Goal: Communication & Community: Participate in discussion

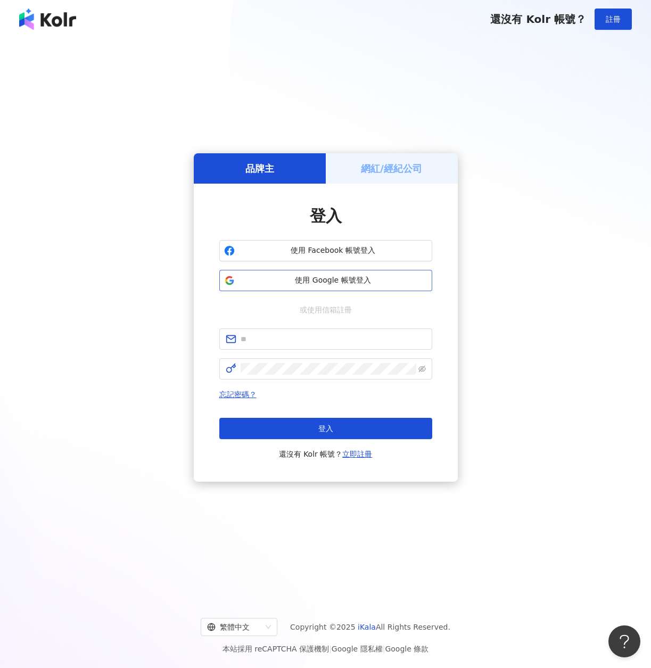
click at [366, 276] on span "使用 Google 帳號登入" at bounding box center [333, 280] width 188 height 11
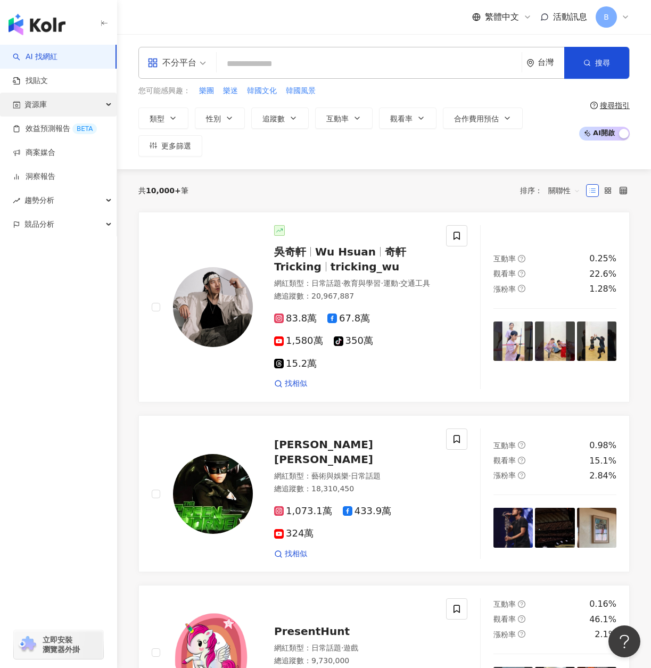
click at [55, 109] on div "資源庫" at bounding box center [58, 105] width 117 height 24
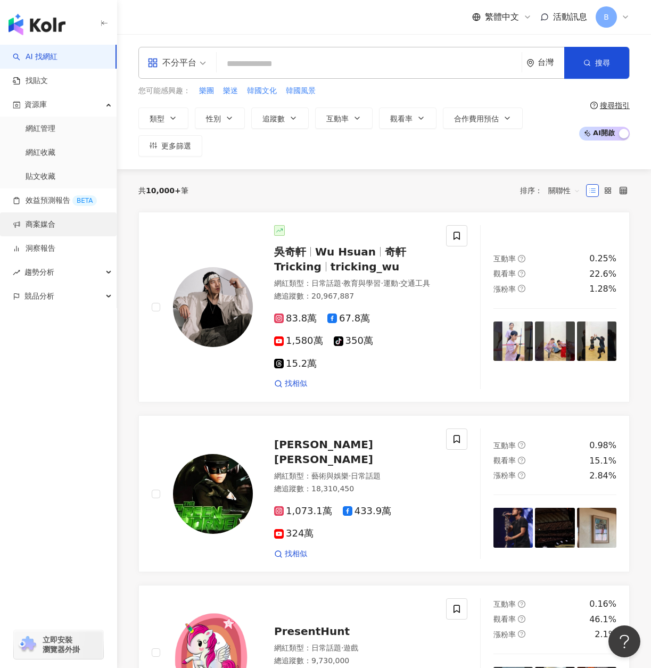
click at [30, 223] on link "商案媒合" at bounding box center [34, 224] width 43 height 11
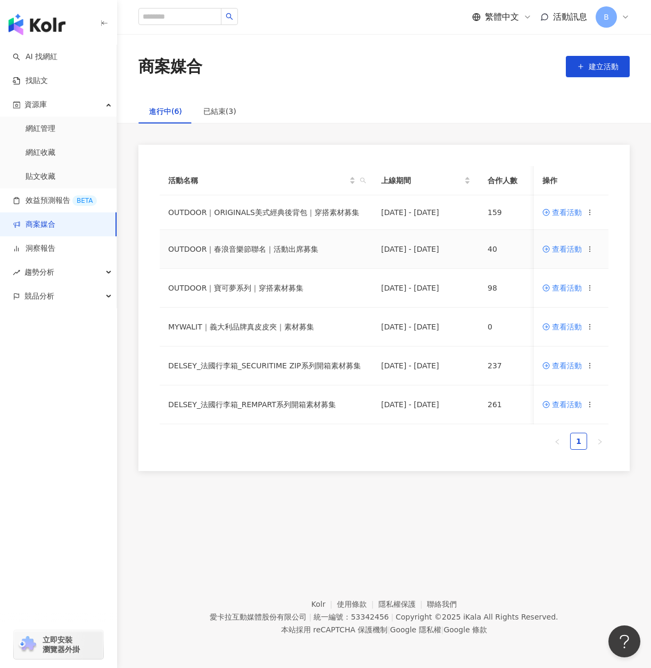
click at [570, 250] on span "查看活動" at bounding box center [561, 248] width 39 height 7
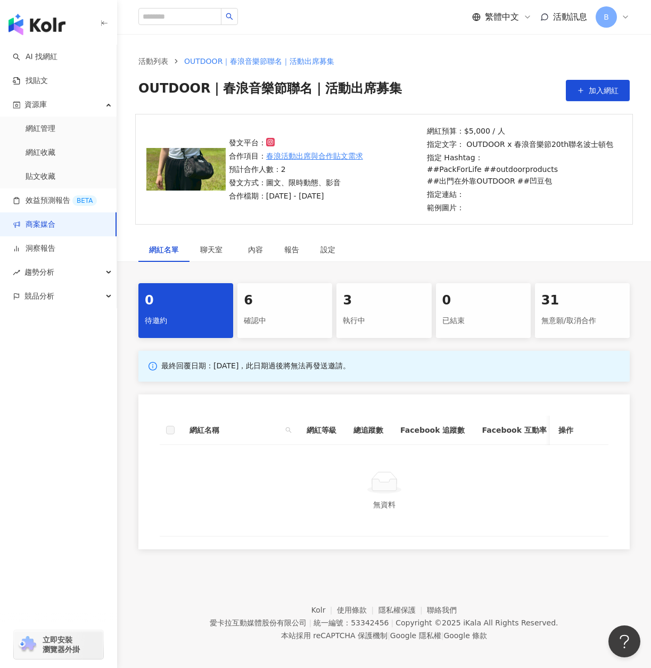
click at [298, 326] on div "確認中" at bounding box center [285, 321] width 82 height 18
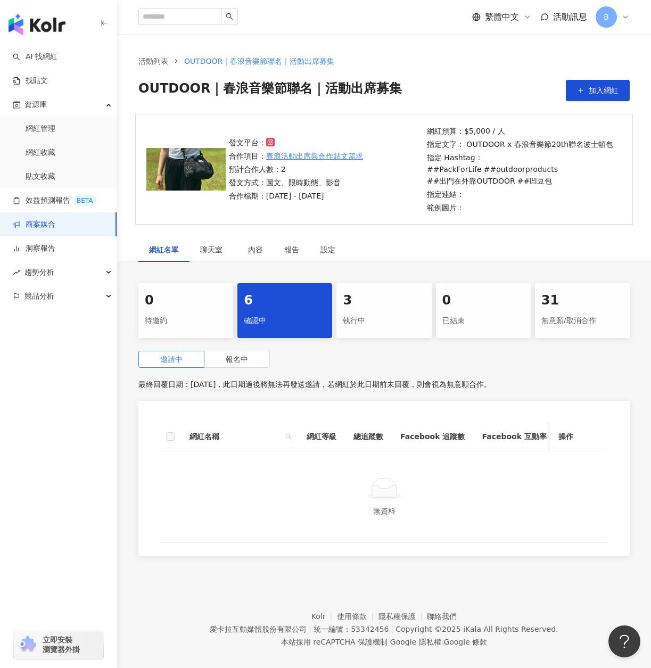
scroll to position [49, 0]
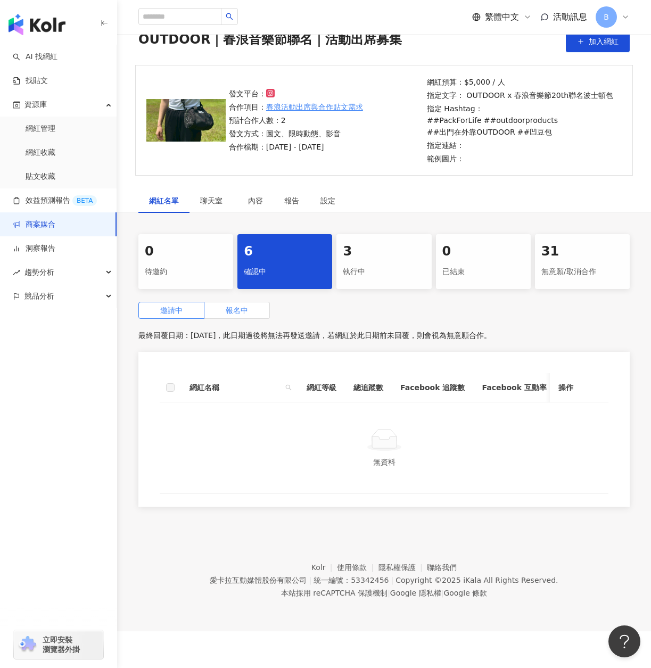
click at [240, 309] on span "報名中" at bounding box center [237, 310] width 22 height 9
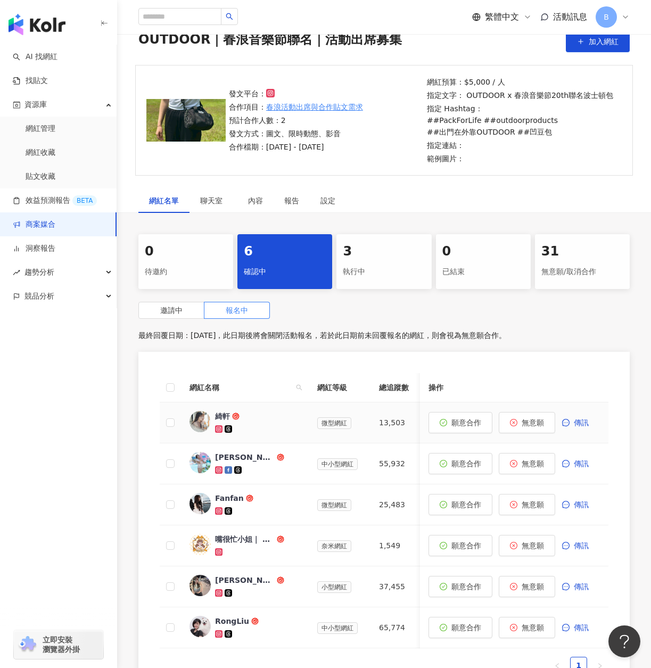
scroll to position [209, 0]
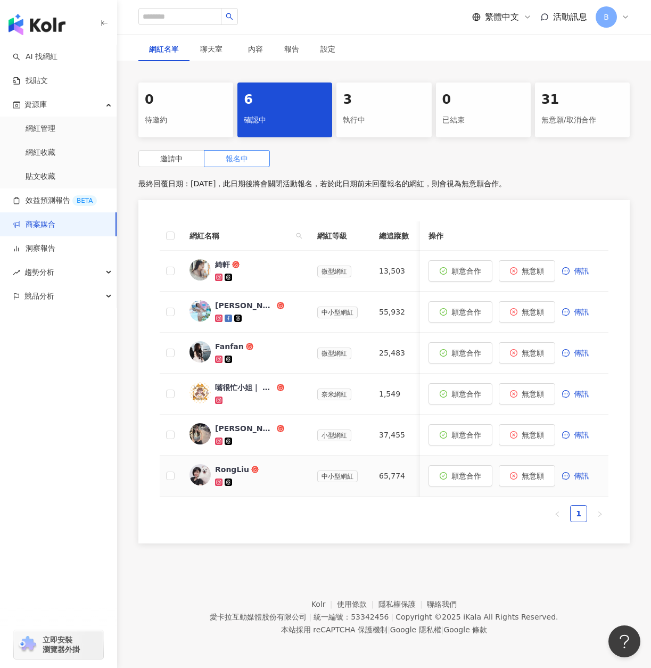
click at [246, 464] on span "RongLiu" at bounding box center [249, 469] width 69 height 11
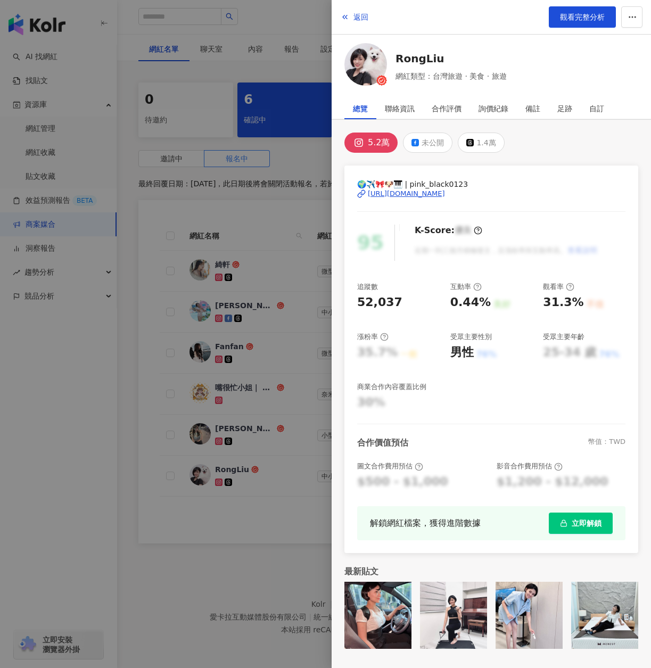
click at [428, 191] on div "[URL][DOMAIN_NAME]" at bounding box center [406, 194] width 77 height 10
click at [479, 135] on div "1.4萬" at bounding box center [485, 142] width 19 height 15
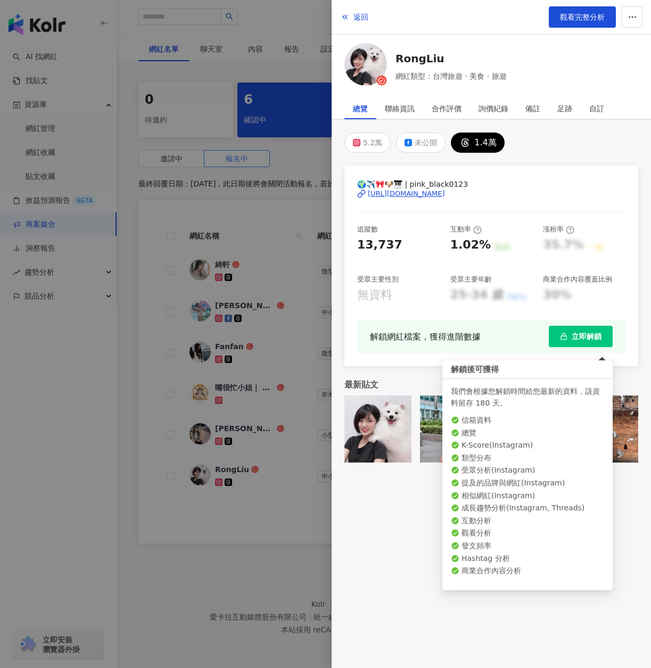
click at [584, 335] on span "立即解鎖" at bounding box center [586, 336] width 30 height 9
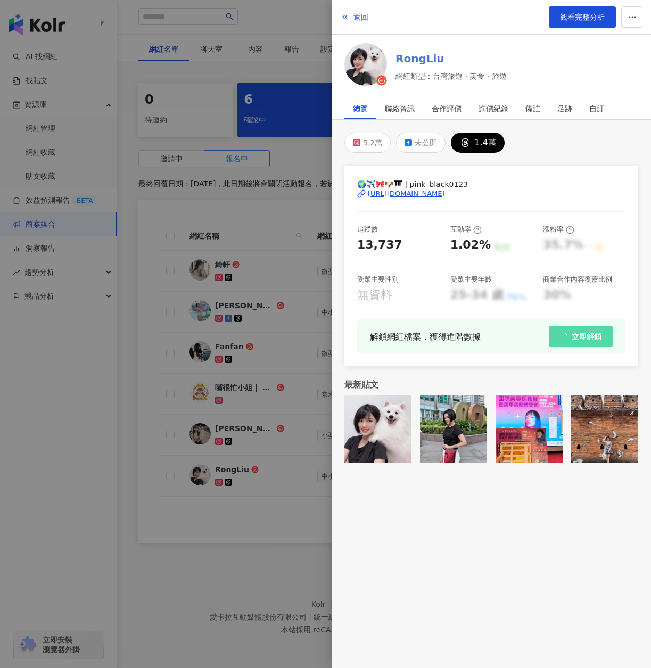
click at [414, 60] on link "RongLiu" at bounding box center [450, 58] width 111 height 15
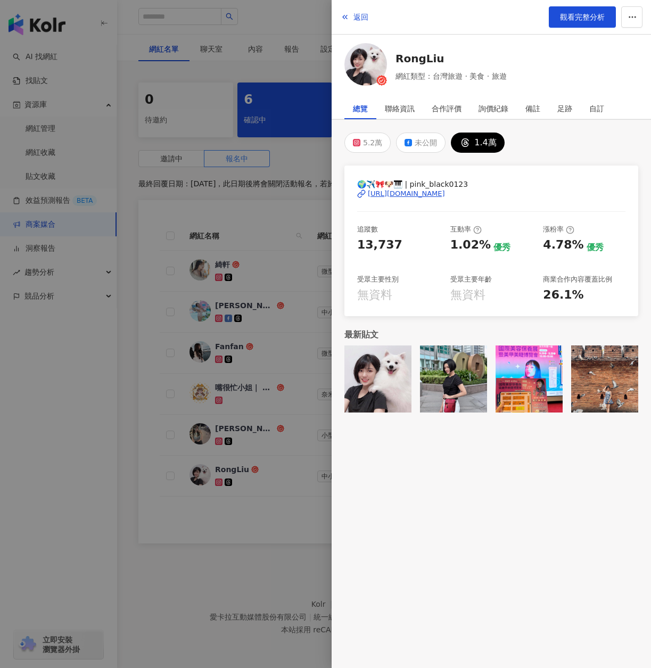
click at [259, 399] on div at bounding box center [325, 334] width 651 height 668
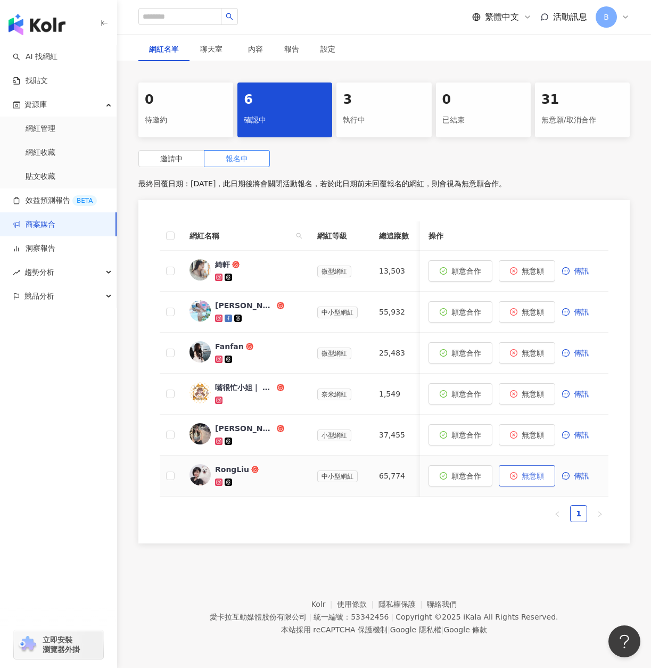
click at [543, 472] on span "無意願" at bounding box center [532, 475] width 22 height 9
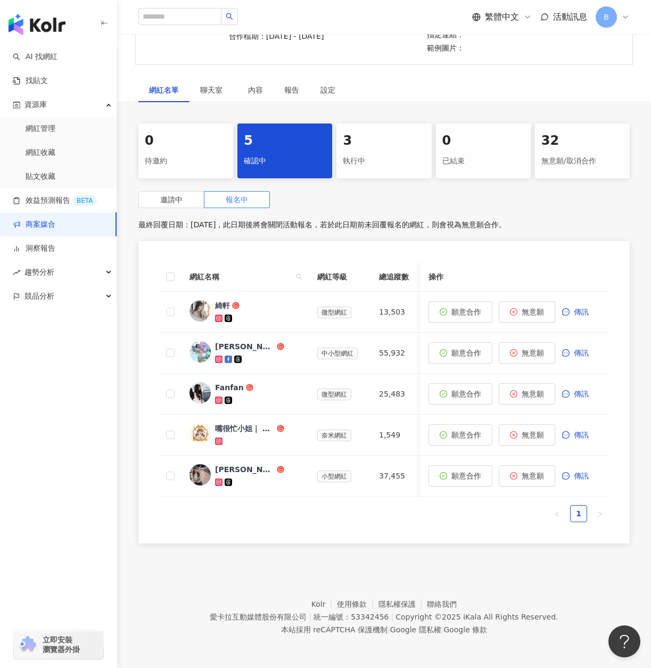
scroll to position [168, 0]
click at [255, 464] on span "[PERSON_NAME]" at bounding box center [249, 469] width 69 height 11
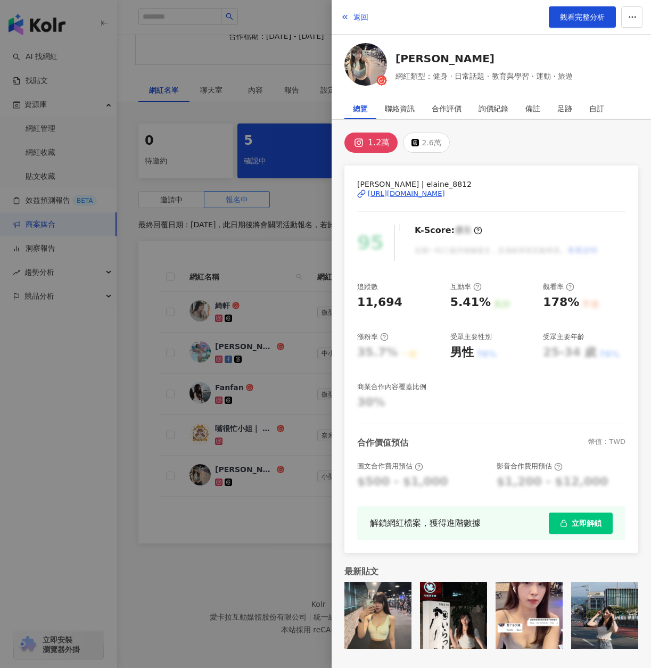
click at [389, 196] on div "[URL][DOMAIN_NAME]" at bounding box center [406, 194] width 77 height 10
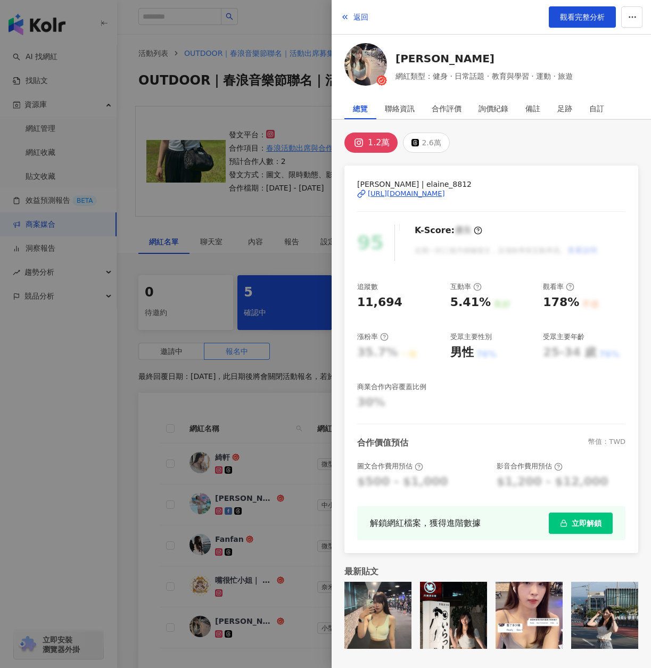
scroll to position [0, 0]
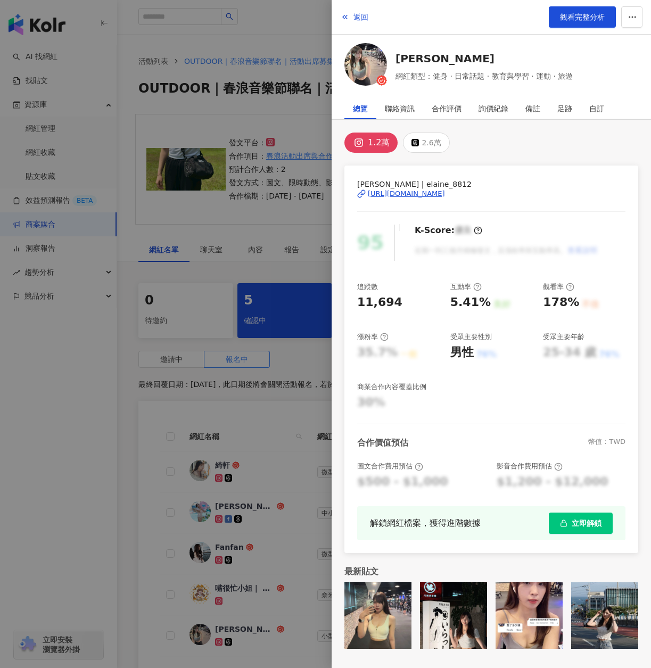
click at [285, 172] on div at bounding box center [325, 334] width 651 height 668
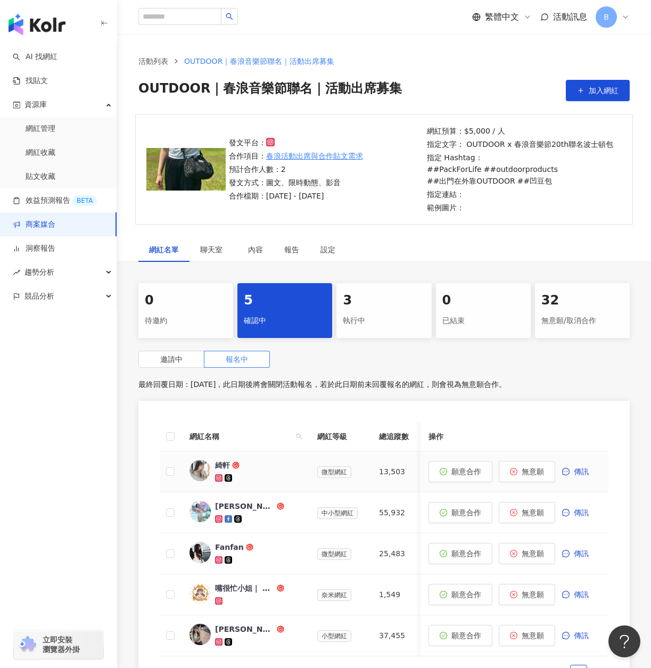
scroll to position [168, 0]
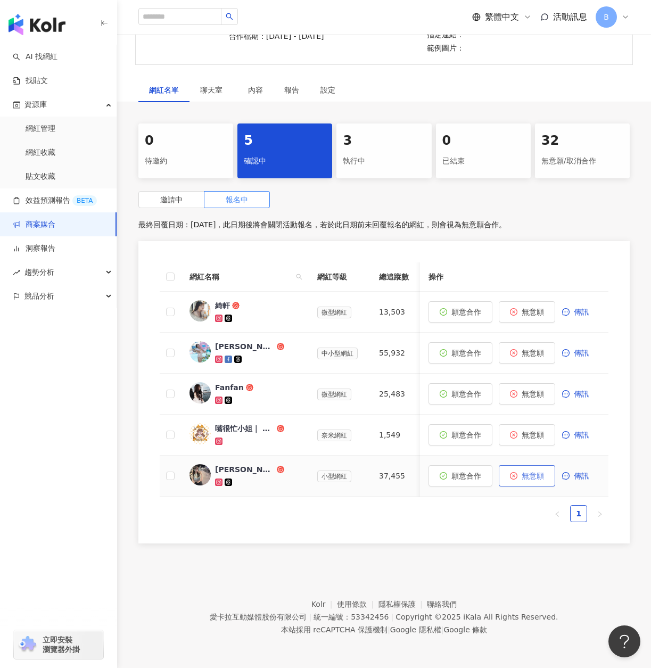
click at [543, 471] on span "無意願" at bounding box center [532, 475] width 22 height 9
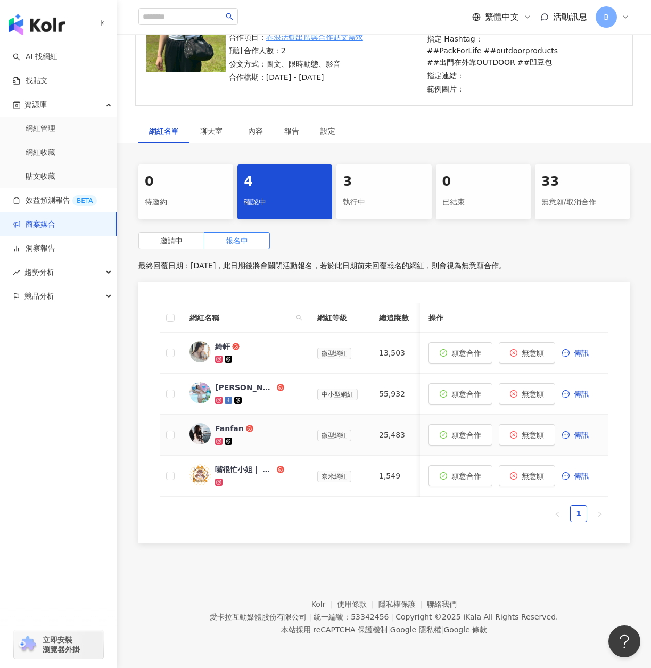
scroll to position [127, 0]
click at [257, 466] on div "嘴很忙小姐｜ 台北·新北·桃園·新竹美食" at bounding box center [245, 469] width 60 height 11
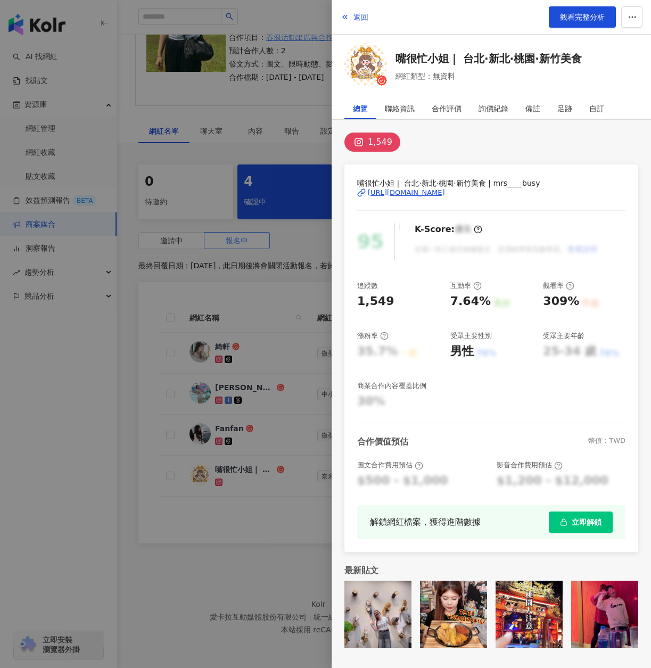
click at [261, 425] on div at bounding box center [325, 334] width 651 height 668
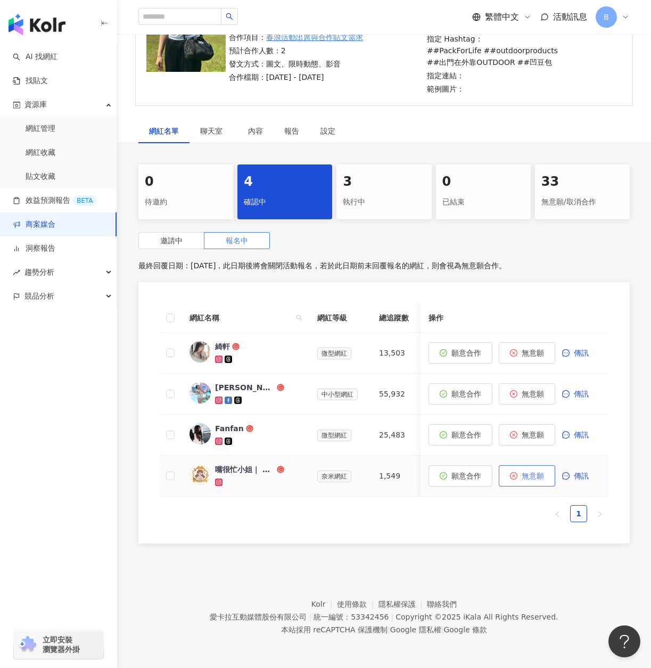
click at [542, 471] on span "無意願" at bounding box center [532, 475] width 22 height 9
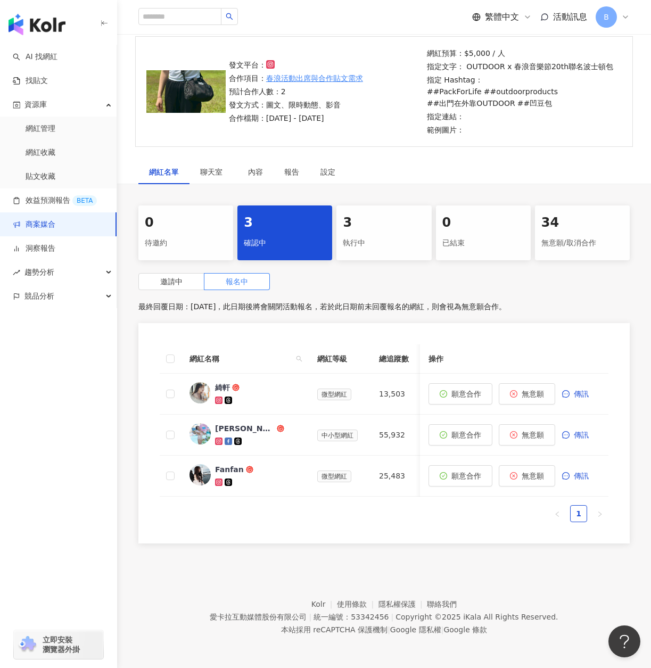
scroll to position [86, 0]
click at [235, 464] on div "Fanfan" at bounding box center [229, 469] width 29 height 11
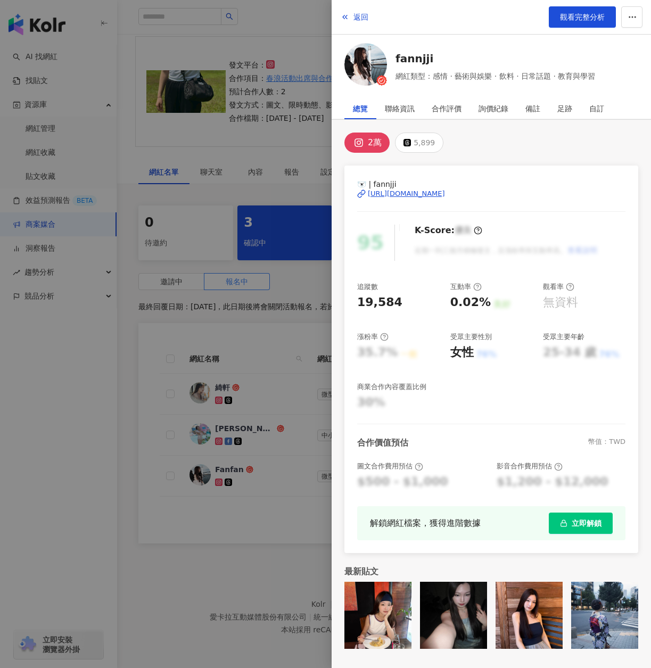
click at [436, 194] on div "[URL][DOMAIN_NAME]" at bounding box center [406, 194] width 77 height 10
click at [422, 143] on div "5,899" at bounding box center [423, 142] width 21 height 15
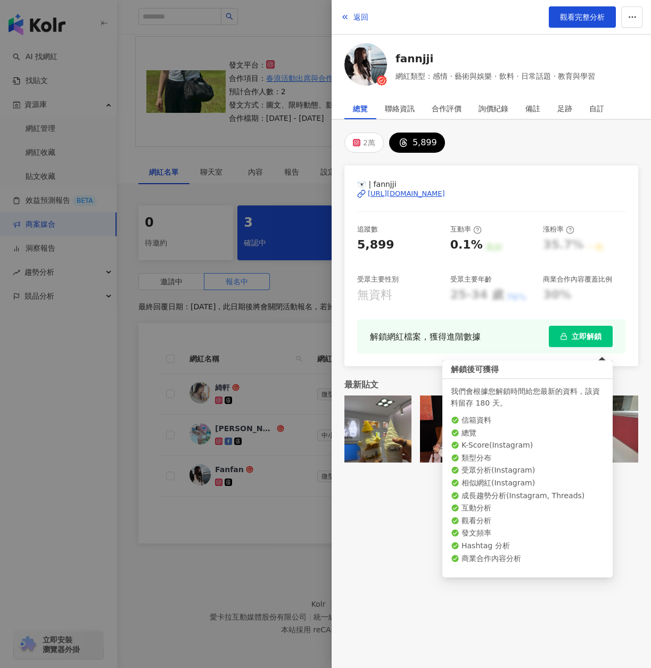
click at [574, 336] on span "立即解鎖" at bounding box center [586, 336] width 30 height 9
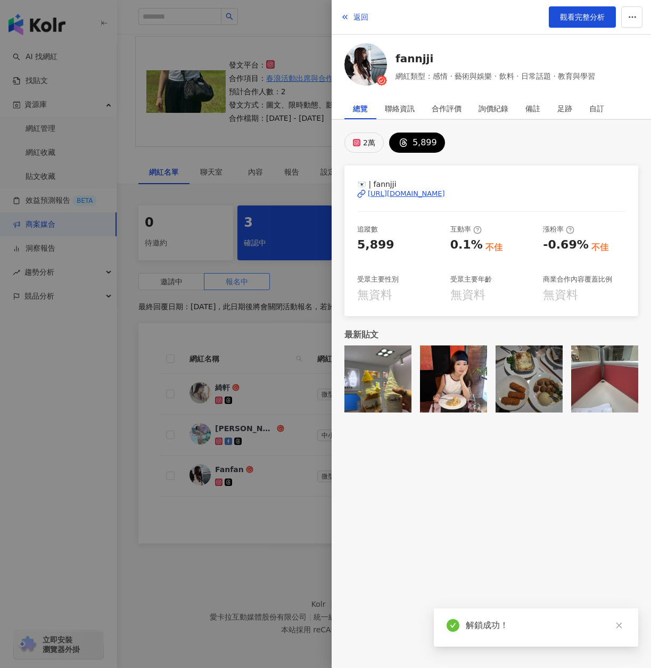
click at [362, 146] on button "2萬" at bounding box center [363, 142] width 39 height 20
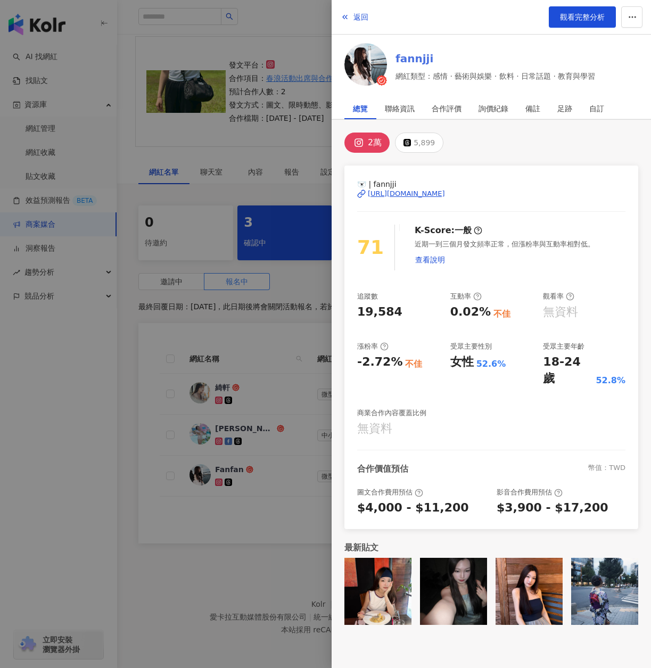
click at [397, 58] on link "fannjji" at bounding box center [495, 58] width 200 height 15
click at [263, 358] on div at bounding box center [325, 334] width 651 height 668
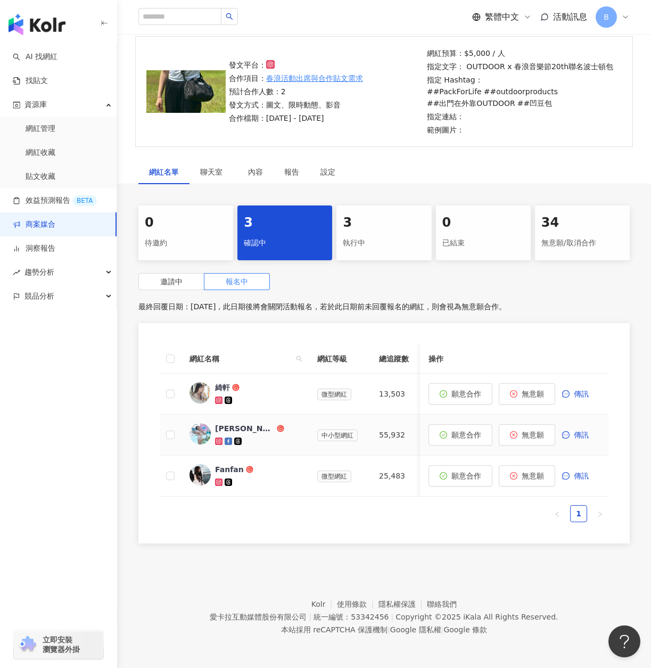
click at [235, 423] on div "[PERSON_NAME] Tanmilin" at bounding box center [245, 428] width 60 height 11
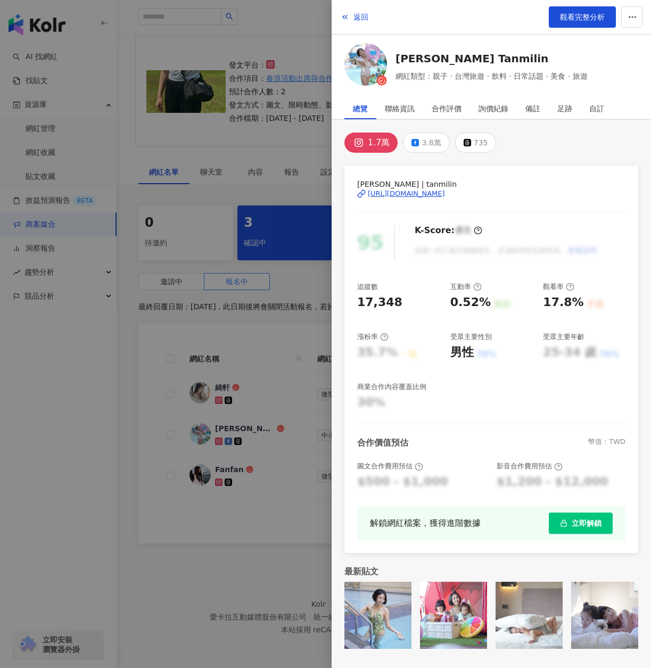
click at [405, 197] on div "[URL][DOMAIN_NAME]" at bounding box center [406, 194] width 77 height 10
click at [295, 286] on div at bounding box center [325, 334] width 651 height 668
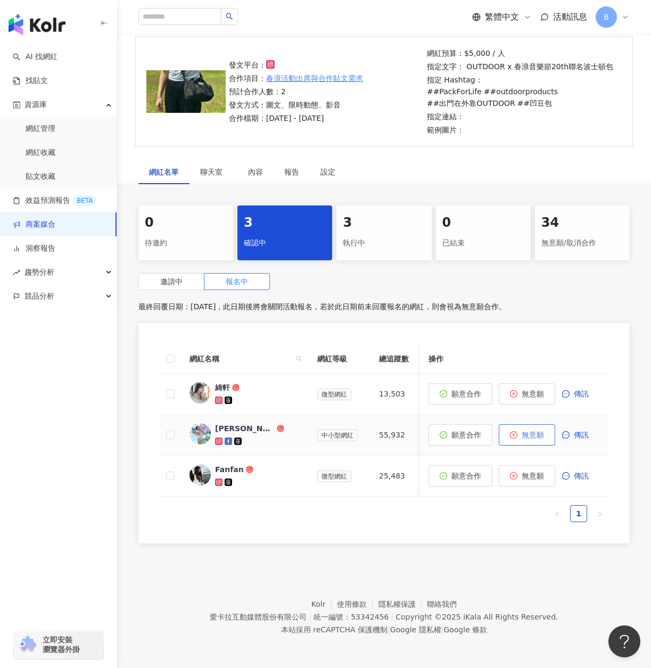
click at [532, 430] on span "無意願" at bounding box center [532, 434] width 22 height 9
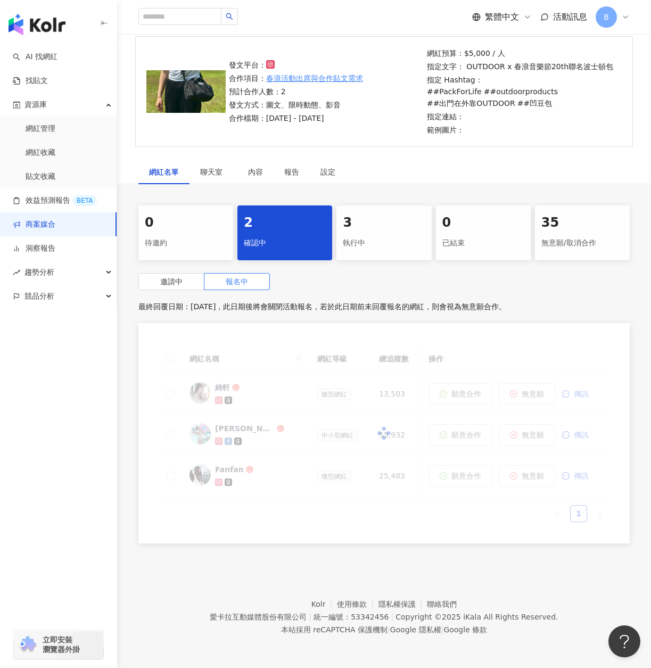
scroll to position [49, 0]
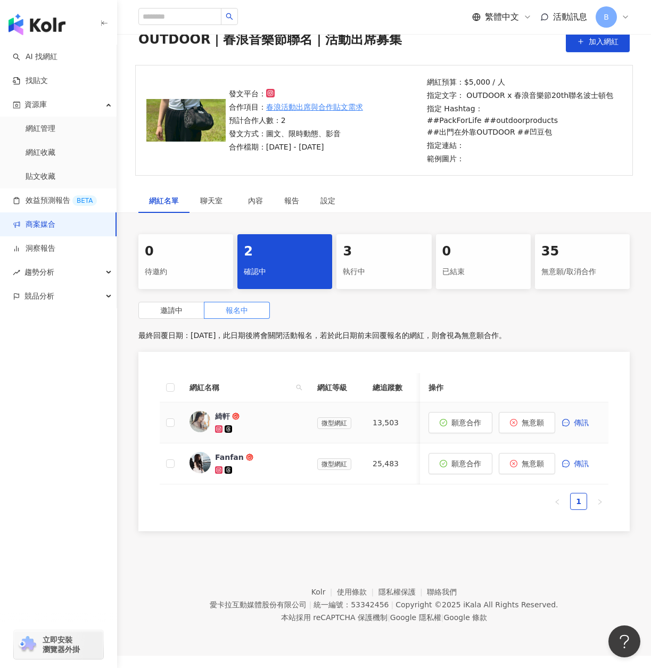
click at [273, 414] on span "綺軒" at bounding box center [249, 416] width 69 height 11
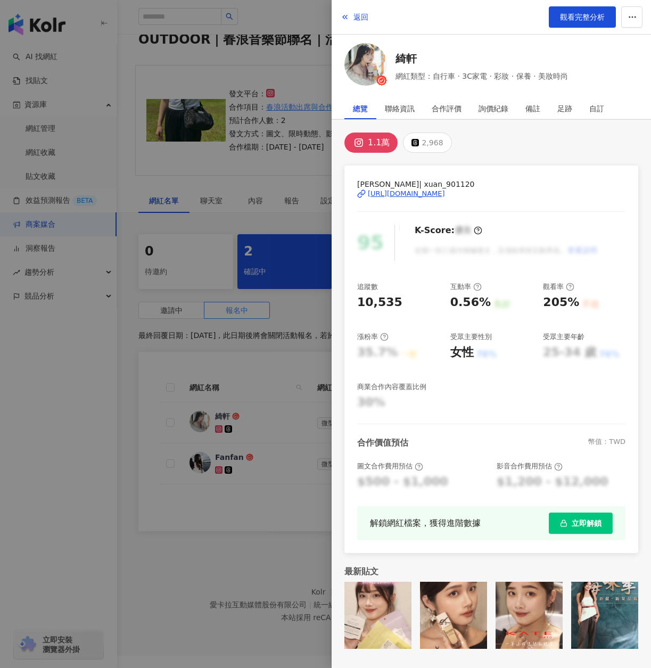
click at [438, 190] on div "[URL][DOMAIN_NAME]" at bounding box center [406, 194] width 77 height 10
click at [574, 519] on span "立即解鎖" at bounding box center [586, 523] width 30 height 9
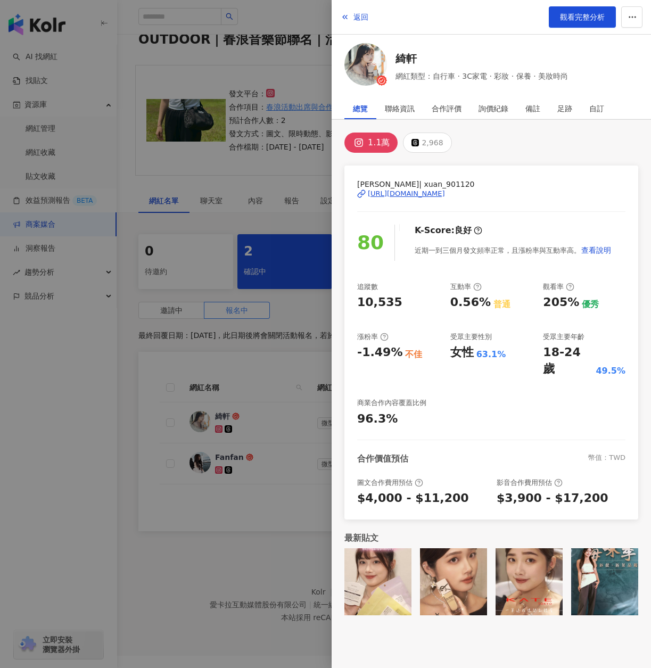
scroll to position [0, 0]
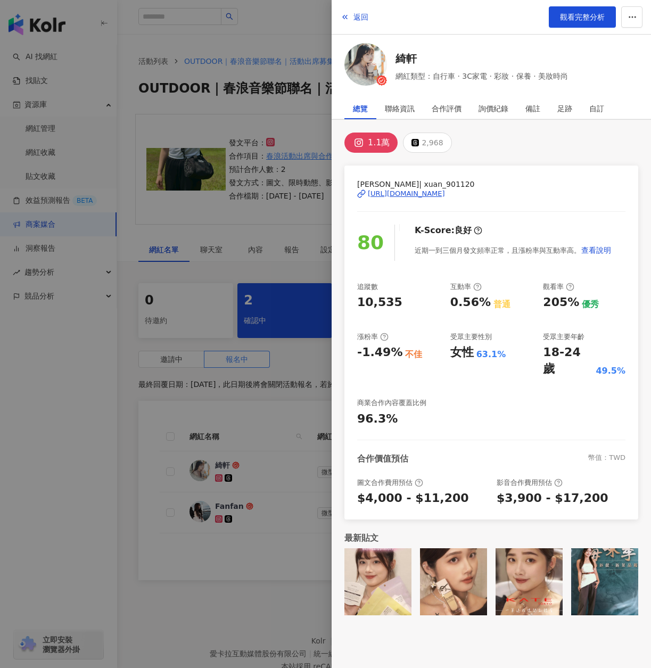
click at [420, 198] on div "[PERSON_NAME]| xuan_901120 [URL][DOMAIN_NAME]" at bounding box center [491, 201] width 268 height 46
click at [418, 196] on div "[URL][DOMAIN_NAME]" at bounding box center [406, 194] width 77 height 10
click at [437, 138] on div "2,968" at bounding box center [431, 142] width 21 height 15
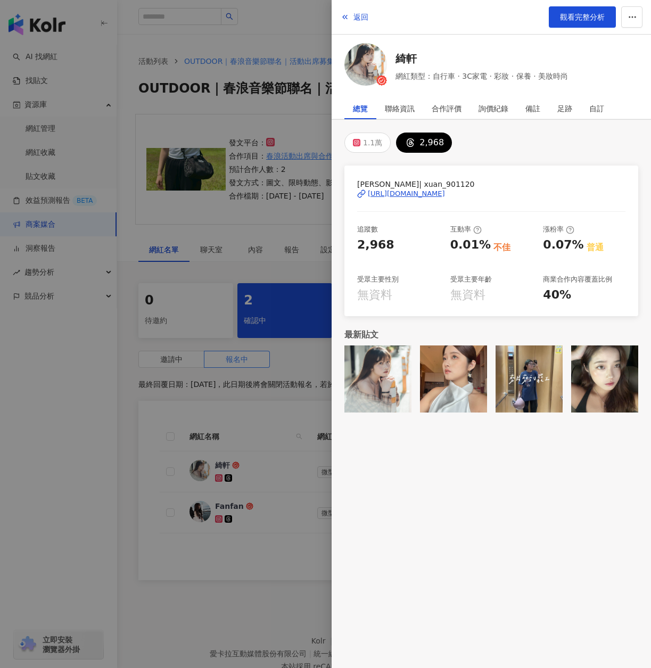
click at [422, 189] on div "[URL][DOMAIN_NAME]" at bounding box center [406, 194] width 77 height 10
click at [364, 147] on div "1.1萬" at bounding box center [372, 142] width 19 height 15
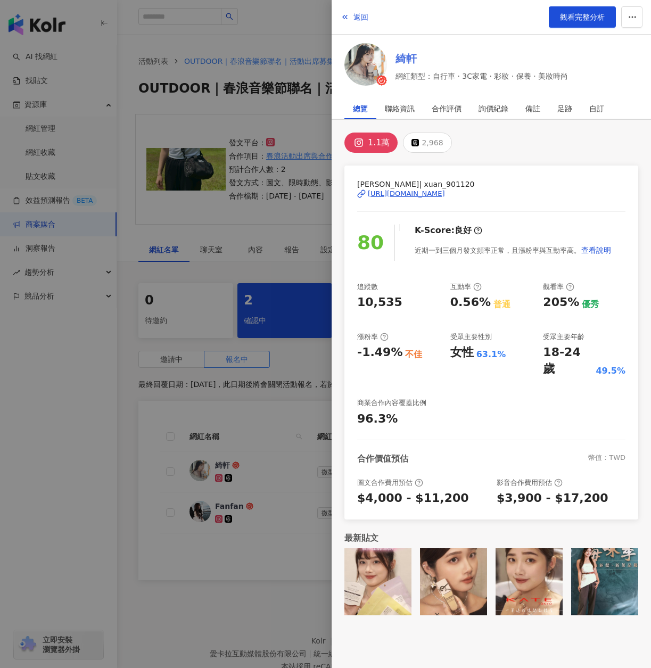
click at [452, 65] on link "綺軒" at bounding box center [481, 58] width 172 height 15
click at [278, 262] on div at bounding box center [325, 334] width 651 height 668
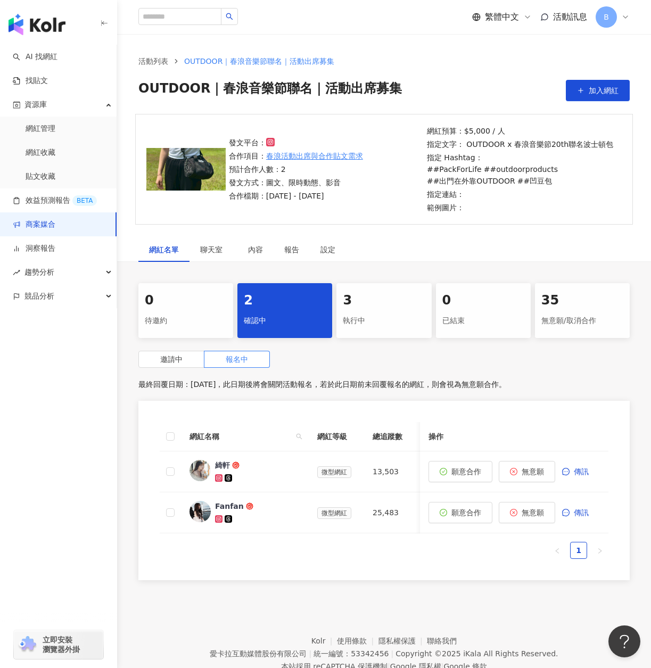
click at [360, 319] on div "執行中" at bounding box center [384, 321] width 82 height 18
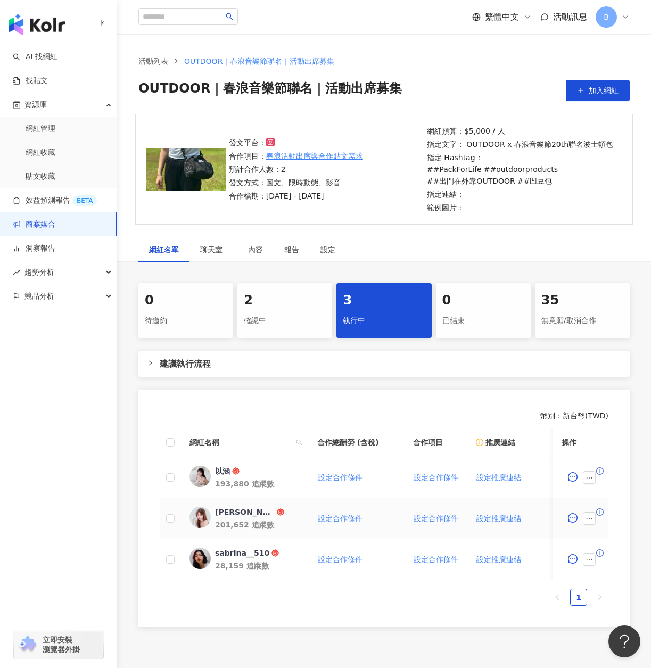
click at [255, 538] on td "[PERSON_NAME] 201,652 追蹤數" at bounding box center [245, 518] width 128 height 41
click at [272, 529] on div "201,652 追蹤數" at bounding box center [257, 524] width 85 height 11
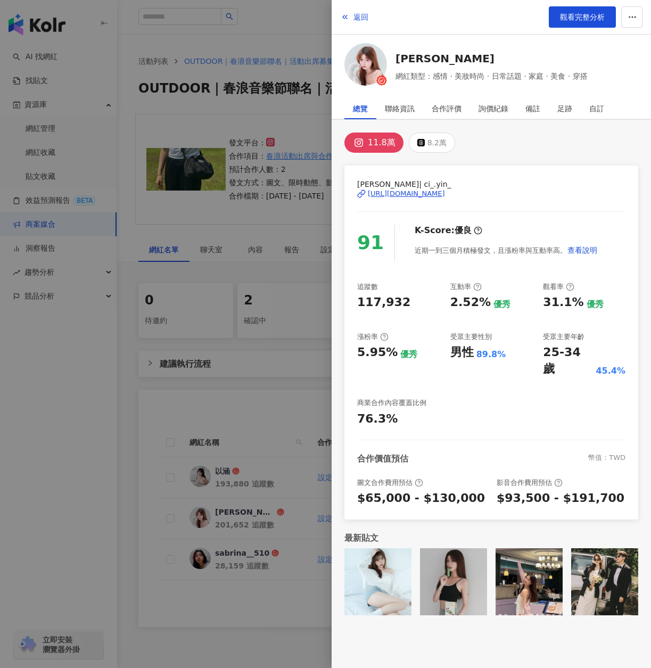
click at [236, 407] on div at bounding box center [325, 334] width 651 height 668
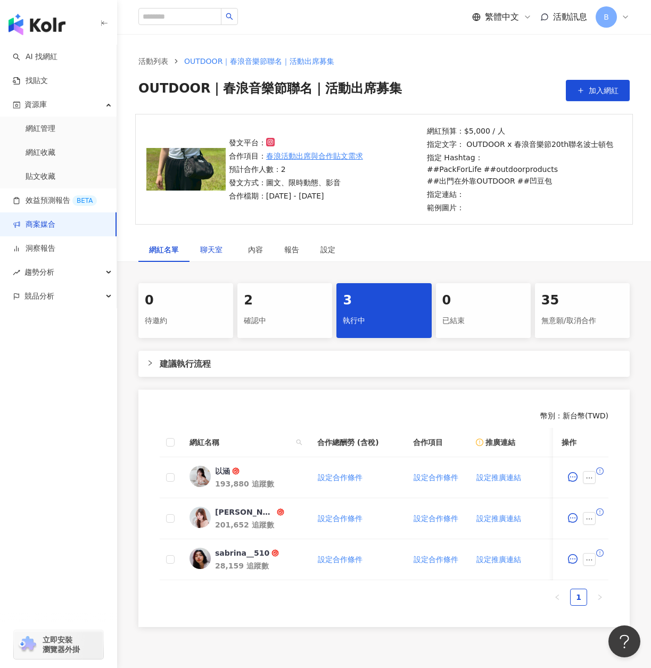
click at [220, 246] on span "聊天室" at bounding box center [213, 249] width 27 height 7
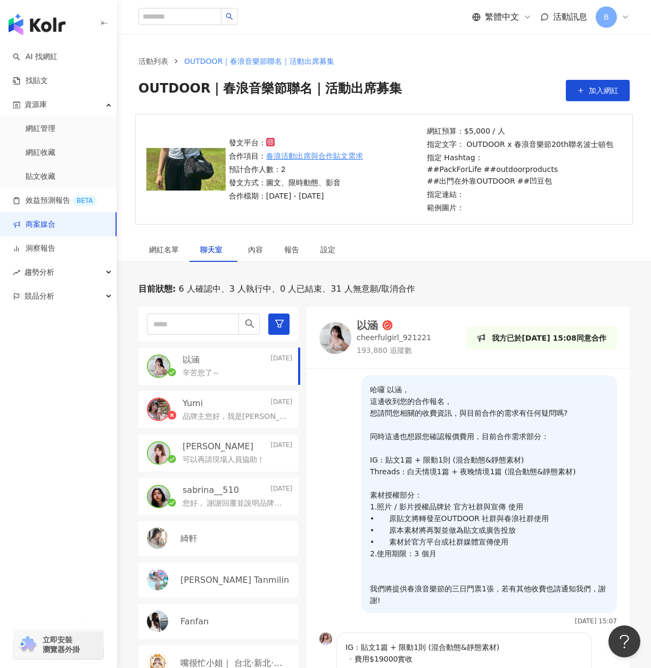
scroll to position [53, 0]
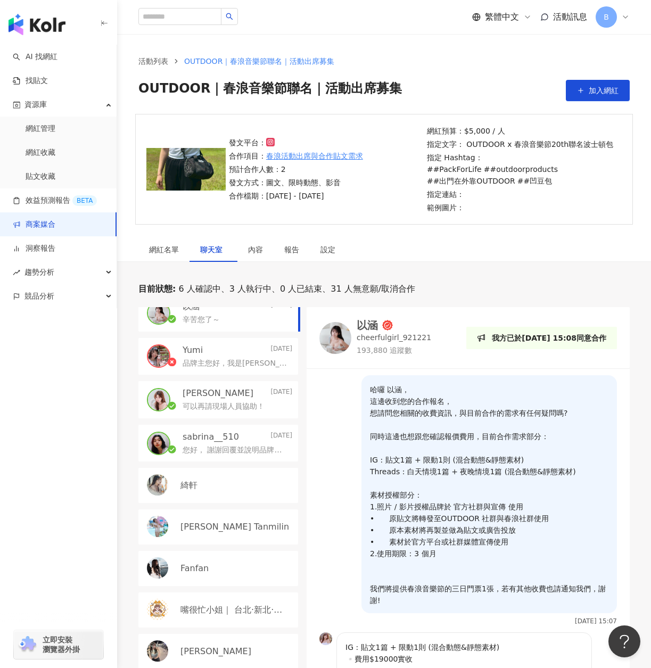
click at [223, 373] on div "Yumi [DATE] 品牌主您好，我是[PERSON_NAME] [URL][DOMAIN_NAME] 平常喜歡分享好吃好玩好用之產品/景點/美食給粉絲，I…" at bounding box center [218, 356] width 160 height 37
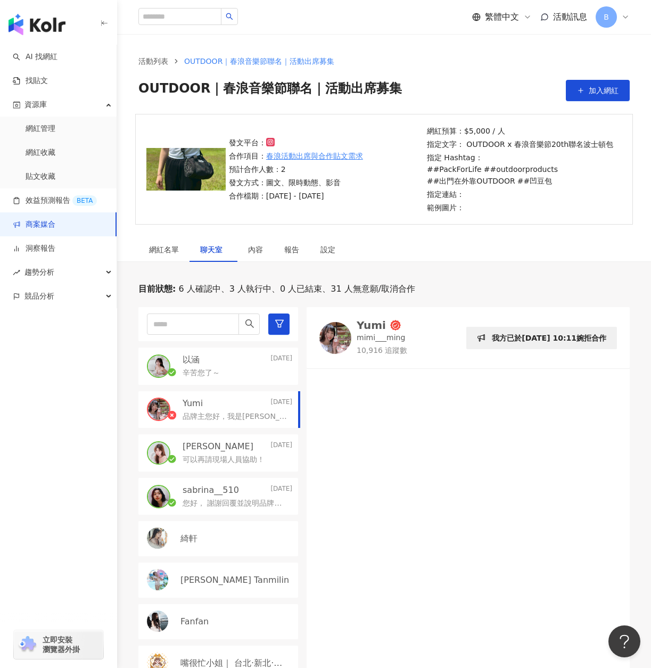
click at [215, 458] on p "可以再請現場人員協助！" at bounding box center [224, 459] width 82 height 11
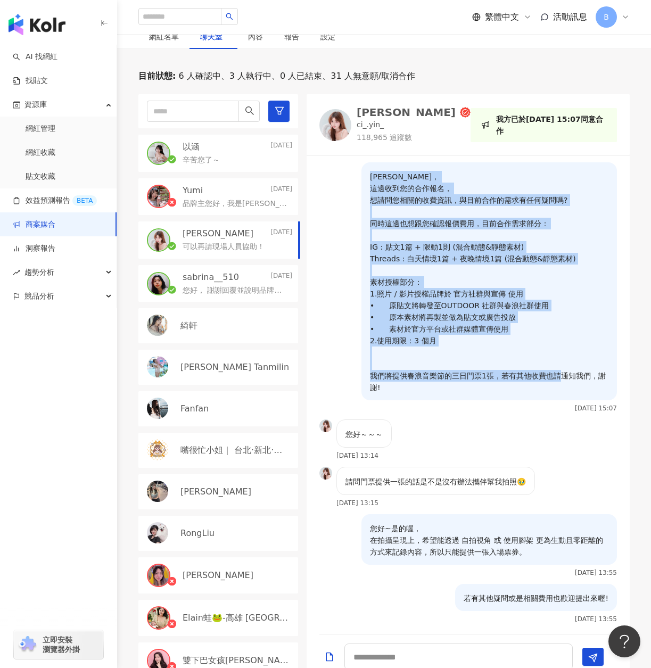
drag, startPoint x: 361, startPoint y: 176, endPoint x: 527, endPoint y: 414, distance: 289.7
click at [527, 414] on div "[PERSON_NAME]， 這邊收到您的合作報名， 想請問您相關的收費資訊，與目前合作的需求有任何疑問嗎? 同時這邊也想跟您確認報價費用，目前合作需求部分：…" at bounding box center [484, 290] width 263 height 257
copy p "[PERSON_NAME]， 這邊收到您的合作報名， 想請問您相關的收費資訊，與目前合作的需求有任何疑問嗎? 同時這邊也想跟您確認報價費用，目前合作需求部分：…"
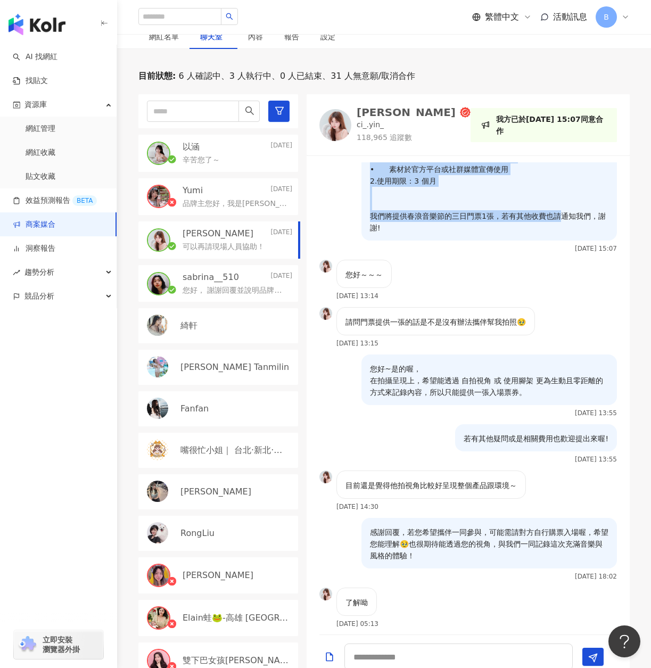
click at [450, 386] on p "您好~是的喔， 在拍攝呈現上，希望能透過 自拍視角 或 使用腳架 更為生動且零距離的方式來記錄內容，所以只能提供一張入場票券。" at bounding box center [489, 380] width 238 height 35
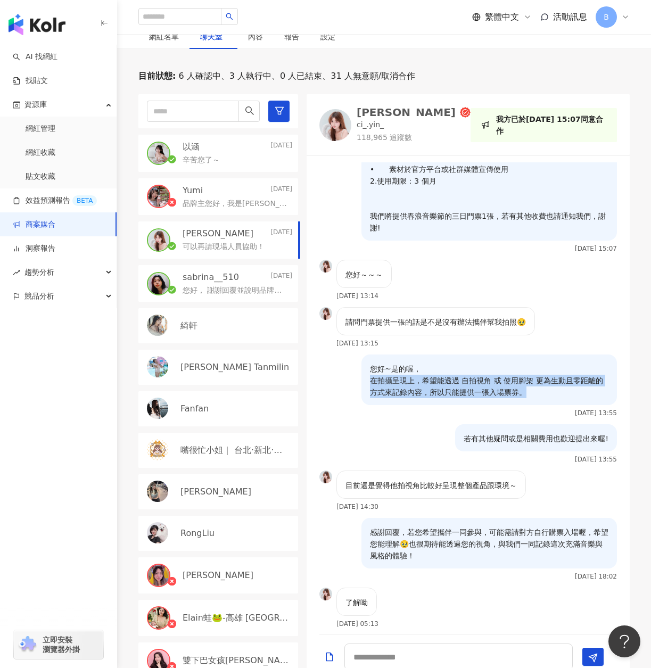
drag, startPoint x: 358, startPoint y: 381, endPoint x: 541, endPoint y: 388, distance: 182.7
click at [541, 388] on div "您好~是的喔， 在拍攝呈現上，希望能透過 自拍視角 或 使用腳架 更為生動且零距離的方式來記錄內容，所以只能提供一張入場票券。" at bounding box center [488, 379] width 255 height 51
copy p "在拍攝呈現上，希望能透過 自拍視角 或 使用腳架 更為生動且零距離的方式來記錄內容，所以只能提供一張入場票券。"
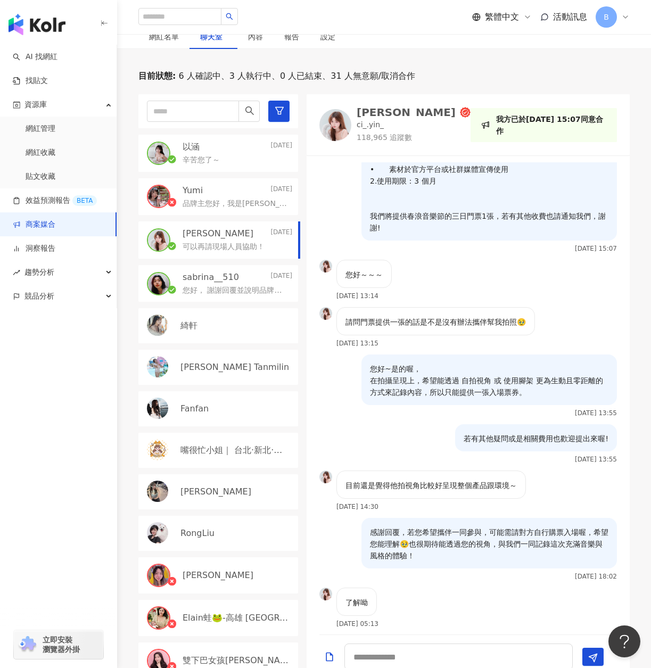
click at [211, 326] on div "綺軒" at bounding box center [236, 326] width 112 height 12
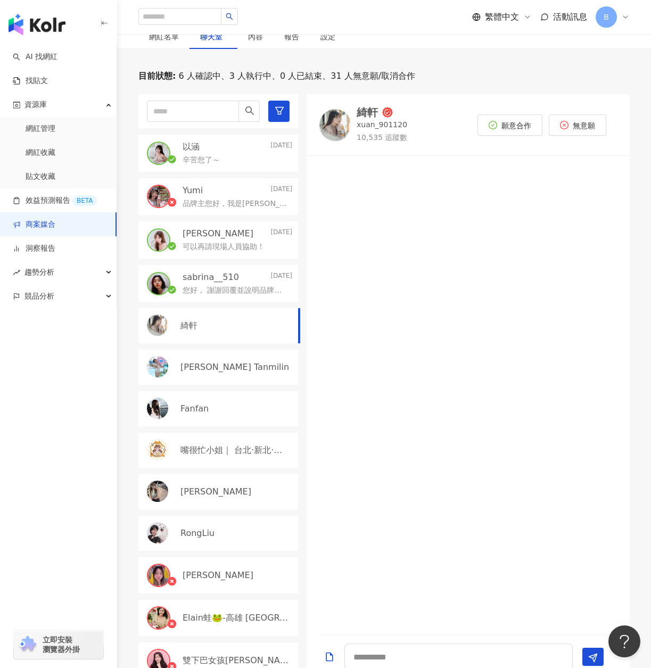
click at [370, 110] on div "綺軒" at bounding box center [366, 112] width 21 height 11
click at [407, 655] on textarea at bounding box center [458, 656] width 228 height 27
paste textarea "**********"
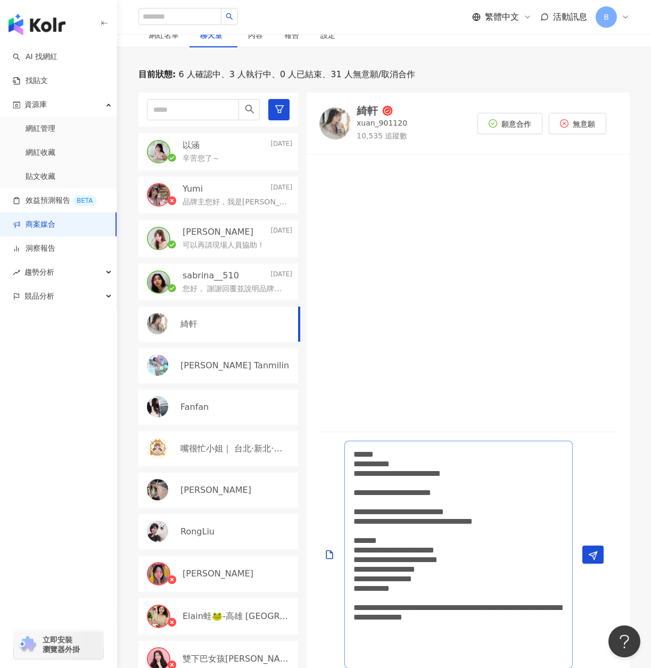
scroll to position [1, 0]
drag, startPoint x: 374, startPoint y: 484, endPoint x: 361, endPoint y: 482, distance: 12.9
click at [361, 482] on textarea "**********" at bounding box center [458, 555] width 228 height 228
click at [358, 481] on textarea "**********" at bounding box center [458, 555] width 228 height 228
drag, startPoint x: 378, startPoint y: 482, endPoint x: 453, endPoint y: 472, distance: 75.2
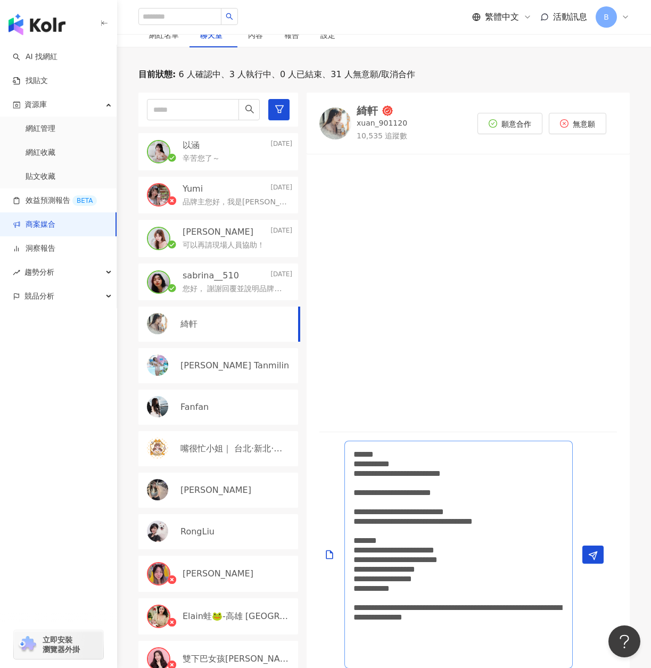
click at [453, 472] on textarea "**********" at bounding box center [458, 555] width 228 height 228
drag, startPoint x: 368, startPoint y: 504, endPoint x: 386, endPoint y: 475, distance: 34.9
click at [386, 475] on textarea "**********" at bounding box center [458, 555] width 228 height 228
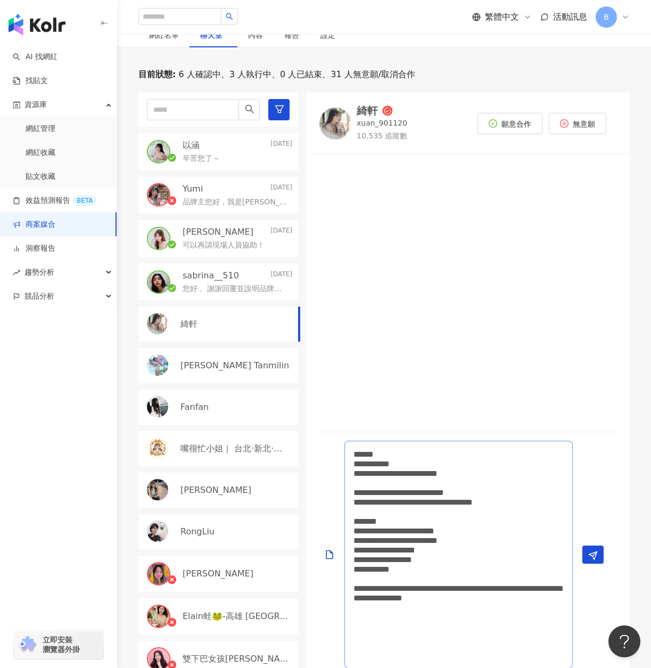
scroll to position [0, 0]
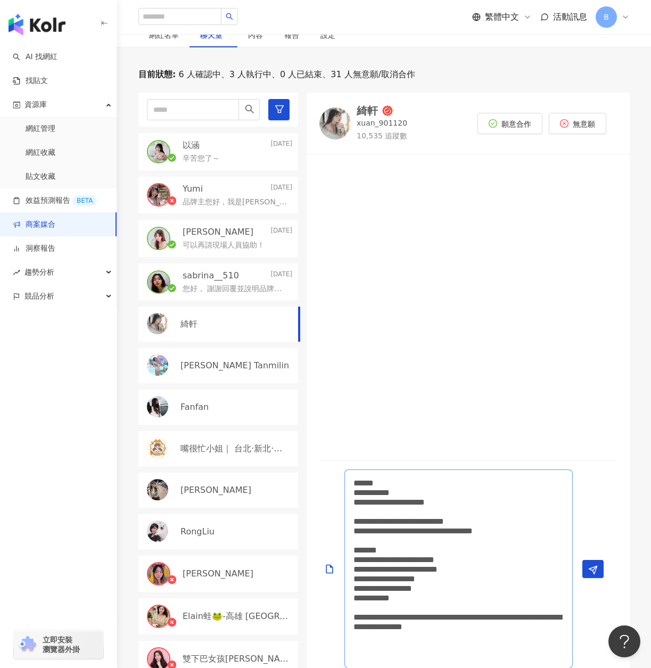
click at [378, 505] on textarea "**********" at bounding box center [458, 568] width 228 height 199
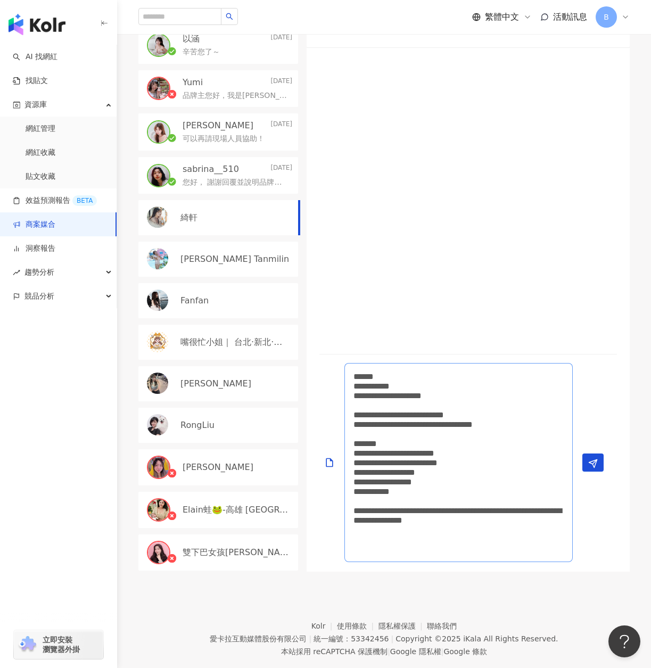
scroll to position [343, 0]
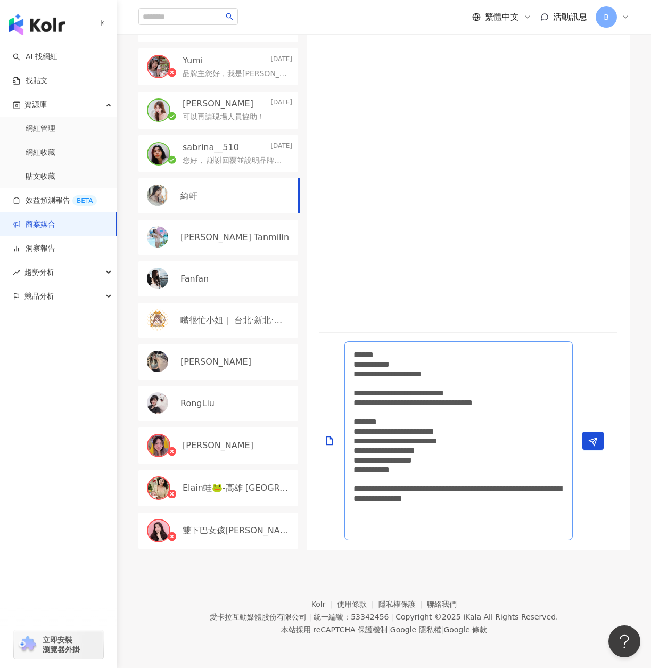
click at [479, 504] on textarea "**********" at bounding box center [458, 440] width 228 height 199
click at [482, 507] on textarea "**********" at bounding box center [458, 440] width 228 height 199
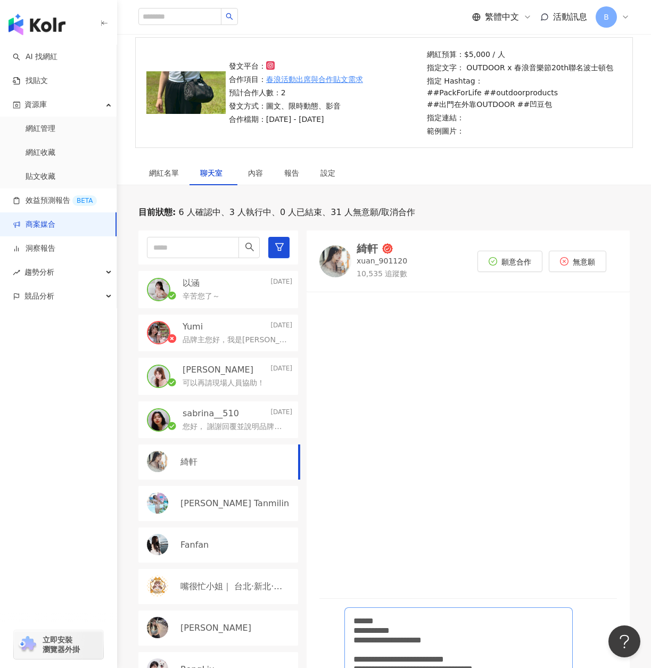
scroll to position [0, 0]
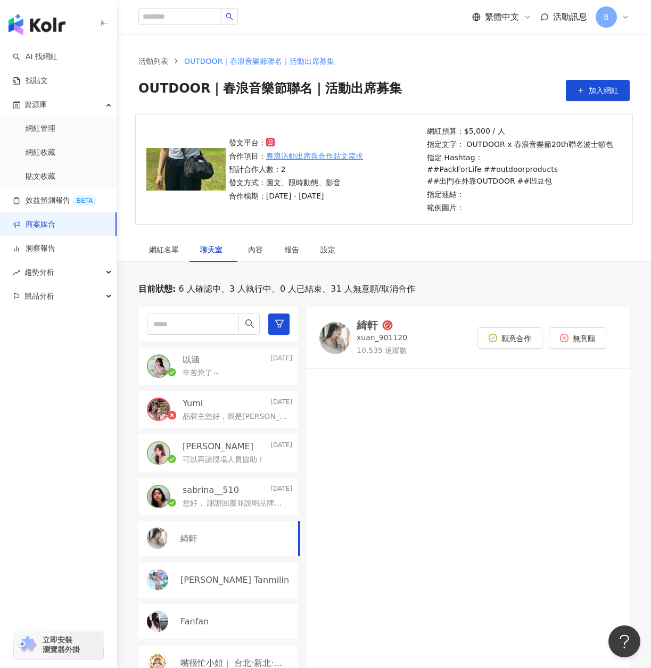
type textarea "**********"
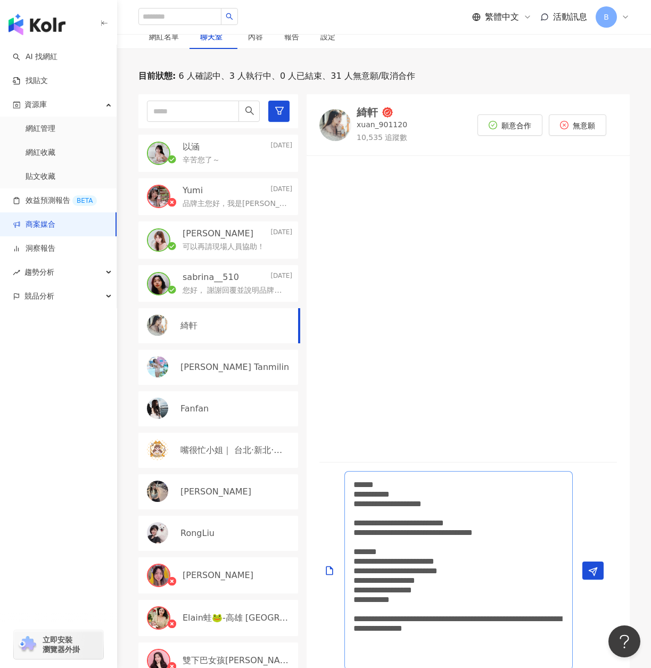
scroll to position [343, 0]
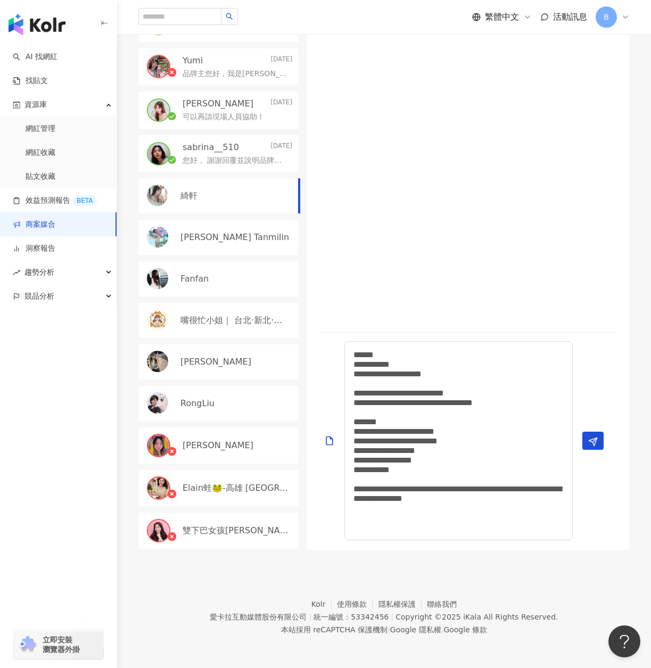
click at [600, 435] on button "Send" at bounding box center [592, 441] width 21 height 18
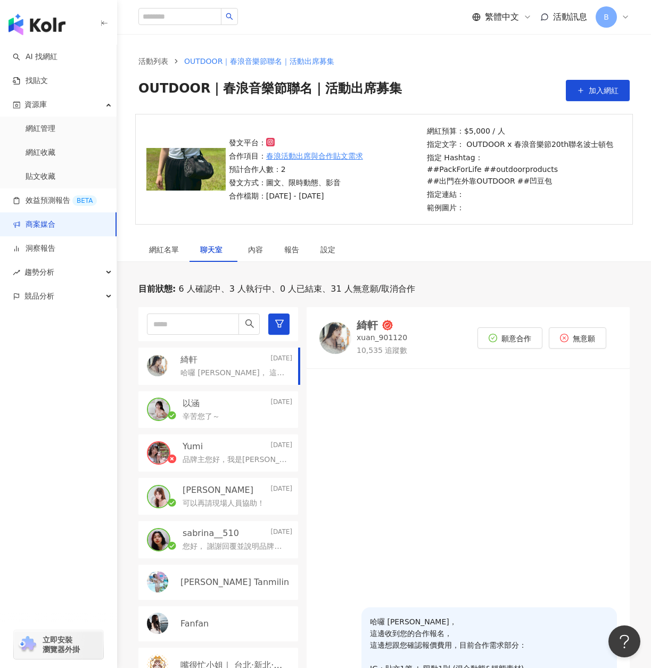
scroll to position [53, 0]
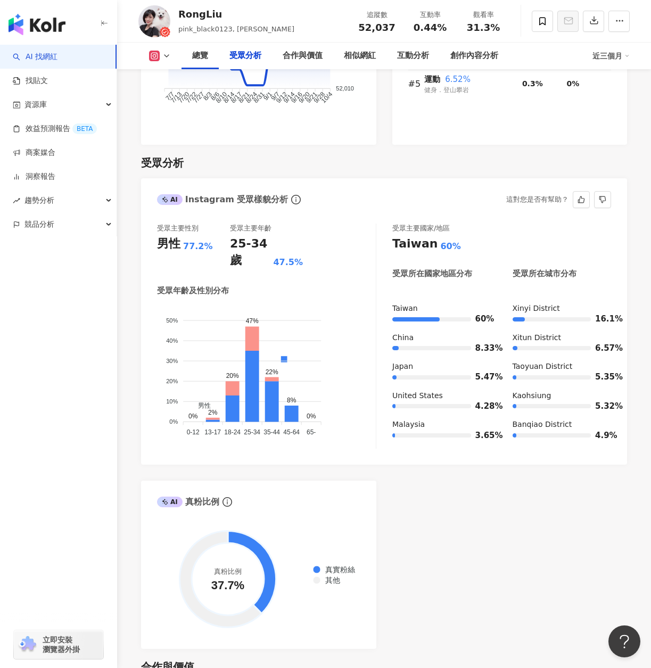
scroll to position [1089, 0]
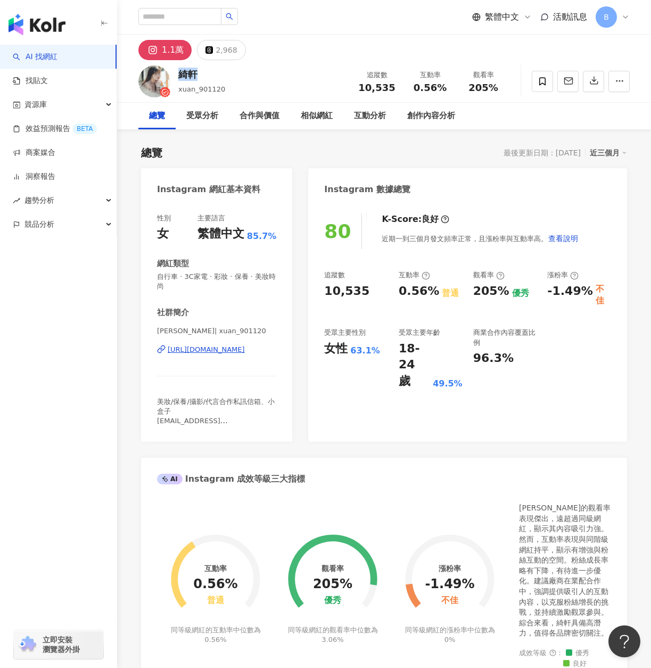
drag, startPoint x: 179, startPoint y: 73, endPoint x: 197, endPoint y: 76, distance: 18.3
click at [197, 76] on div "綺軒" at bounding box center [201, 74] width 47 height 13
